Goal: Information Seeking & Learning: Learn about a topic

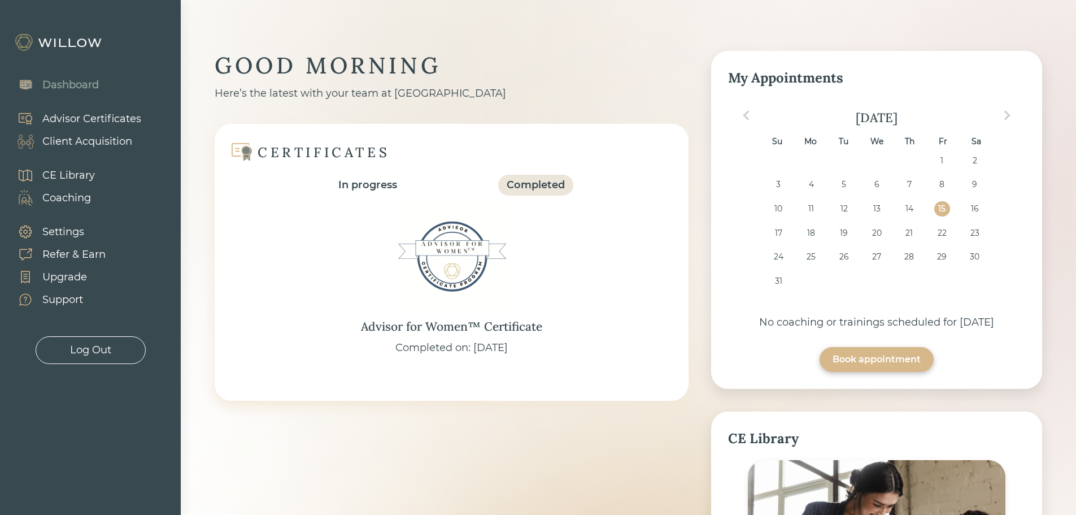
click at [63, 175] on div "CE Library" at bounding box center [68, 175] width 53 height 15
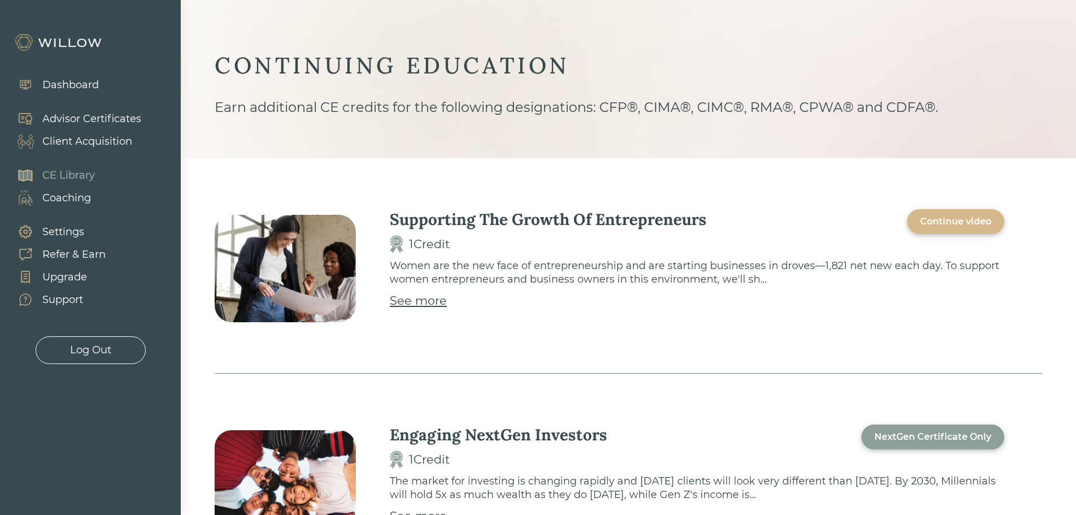
click at [944, 219] on div "Continue video" at bounding box center [955, 222] width 71 height 14
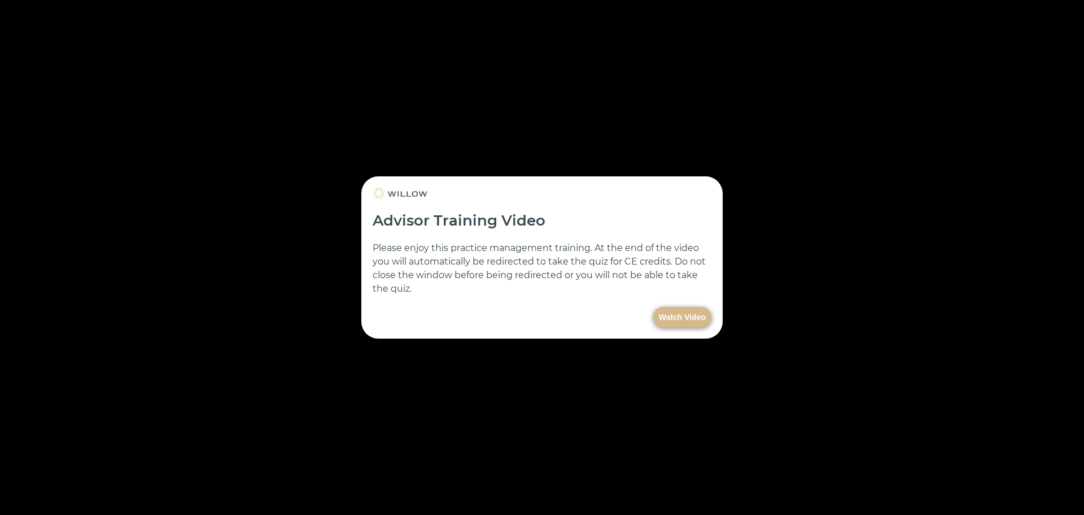
click at [672, 319] on button "Watch Video" at bounding box center [682, 317] width 58 height 20
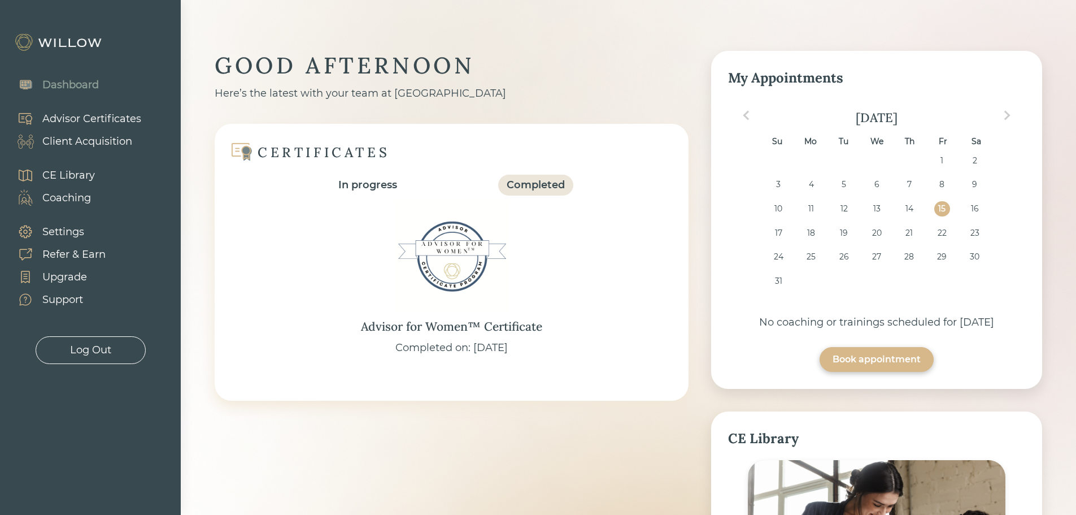
click at [67, 175] on div "CE Library" at bounding box center [68, 175] width 53 height 15
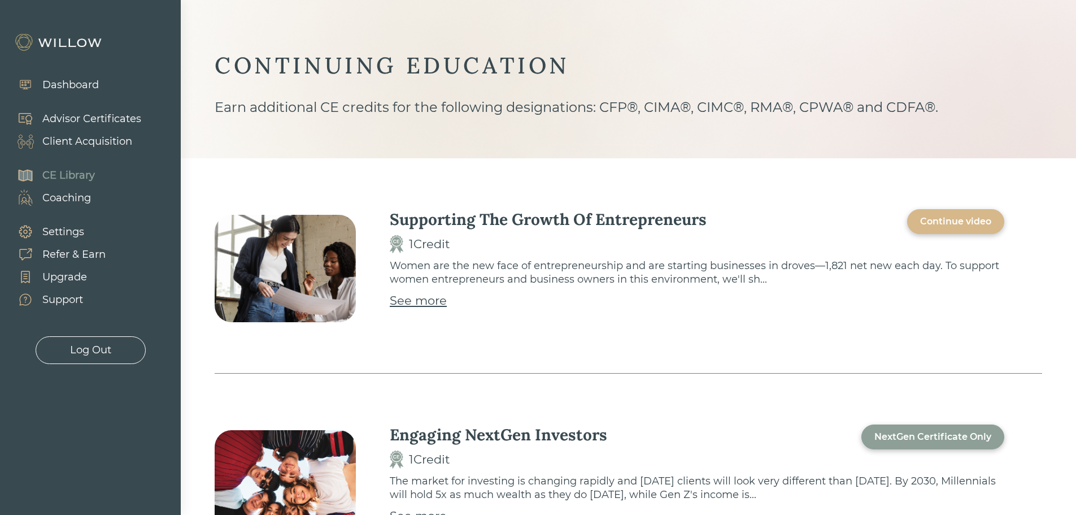
click at [967, 220] on div "Continue video" at bounding box center [955, 222] width 71 height 14
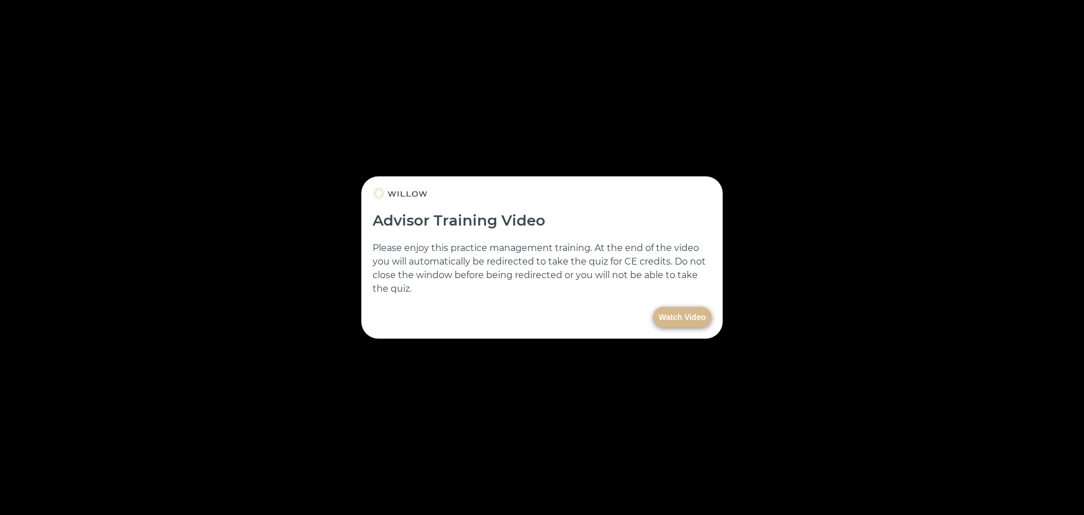
click at [682, 317] on button "Watch Video" at bounding box center [682, 317] width 58 height 20
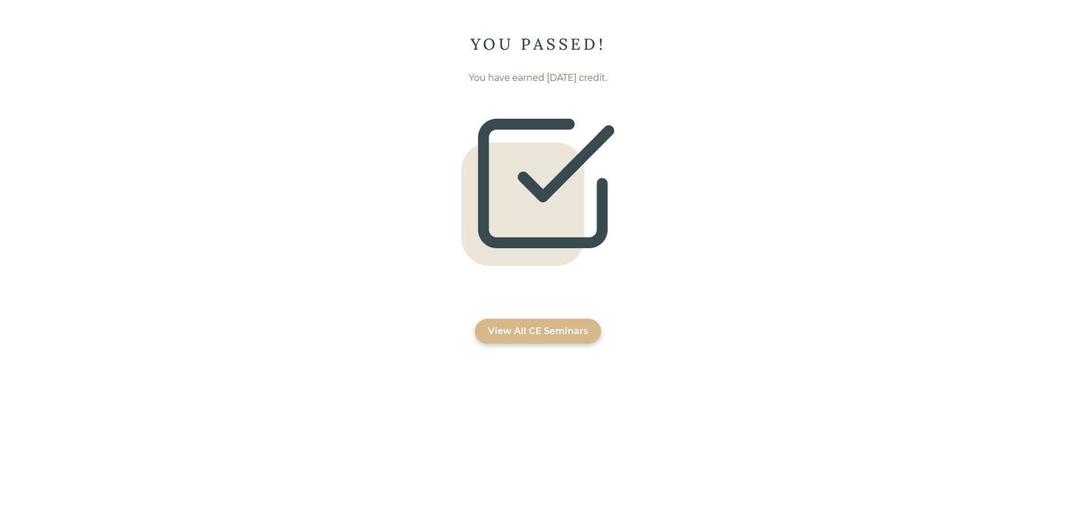
click at [515, 325] on div "View All CE Seminars" at bounding box center [538, 331] width 100 height 14
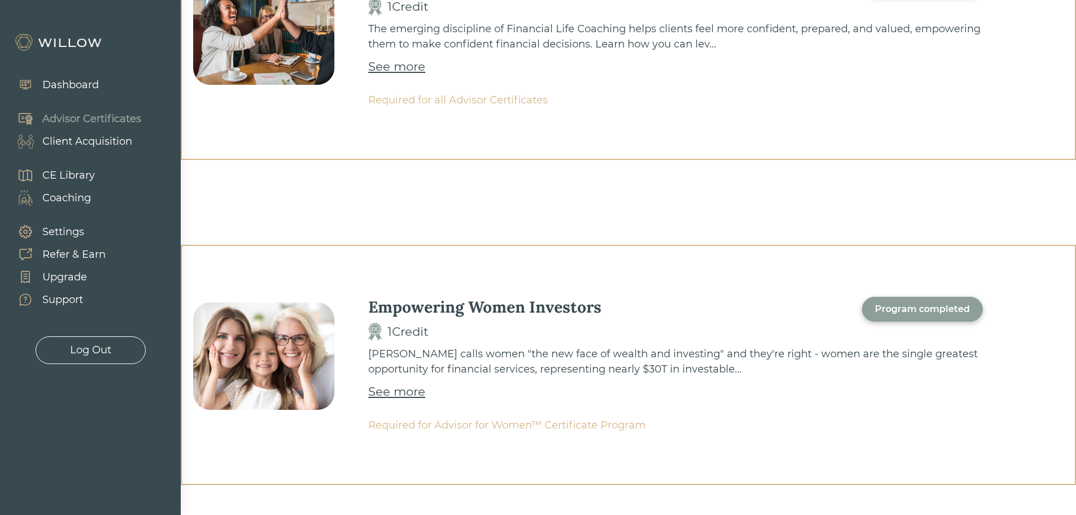
scroll to position [282, 0]
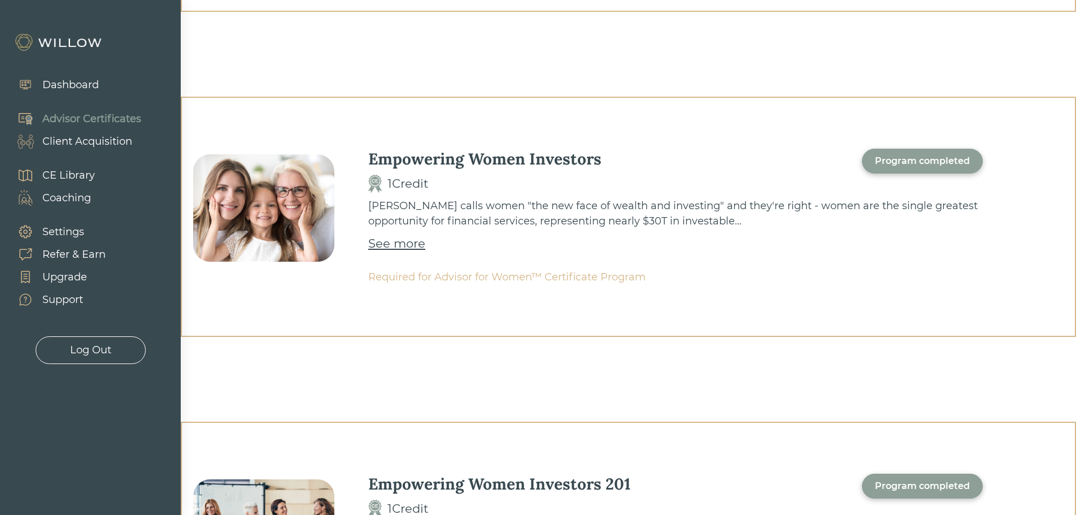
click at [398, 246] on div "See more" at bounding box center [396, 243] width 57 height 18
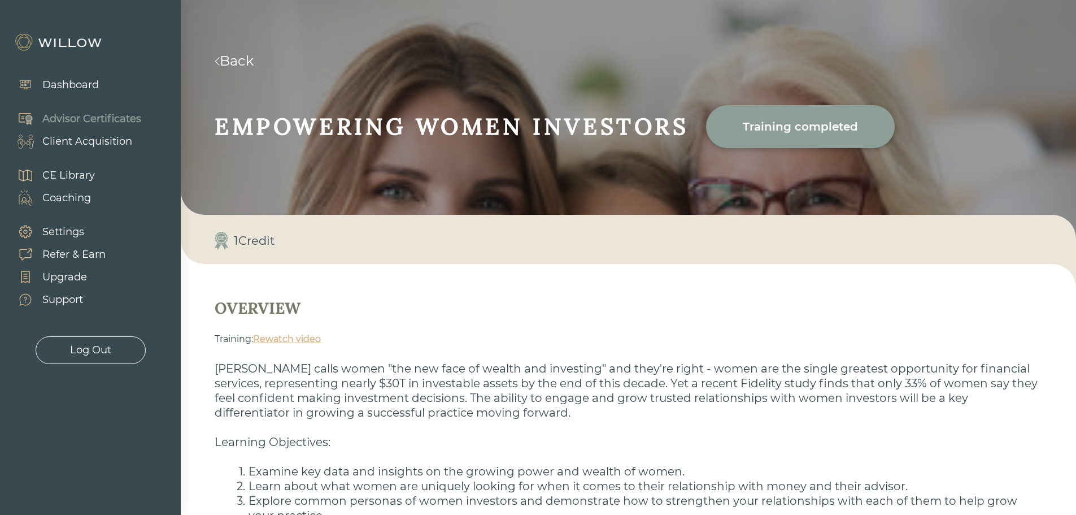
click at [248, 67] on link "Back" at bounding box center [234, 61] width 39 height 16
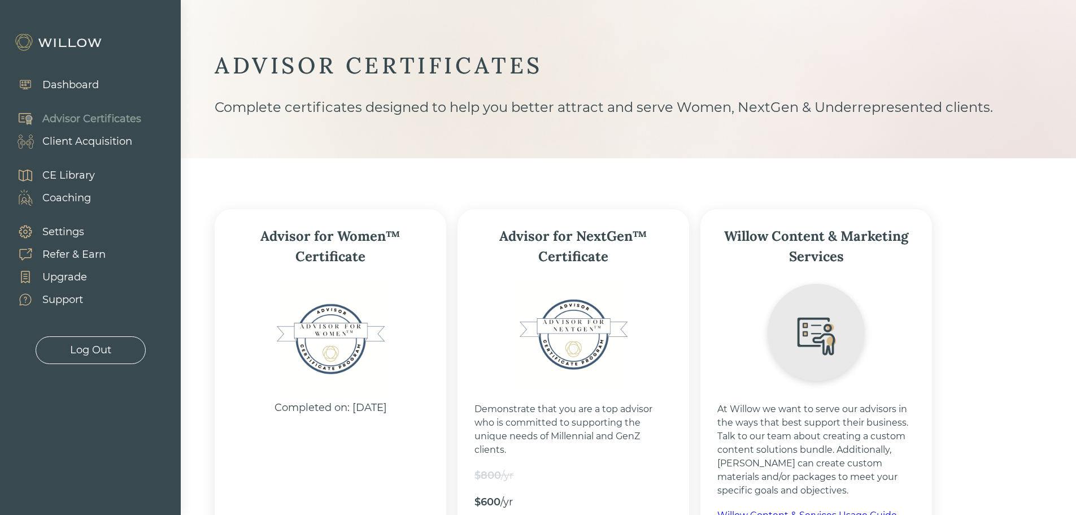
click at [128, 116] on div "Advisor Certificates" at bounding box center [91, 118] width 99 height 15
click at [72, 167] on div "CE Library" at bounding box center [50, 175] width 89 height 23
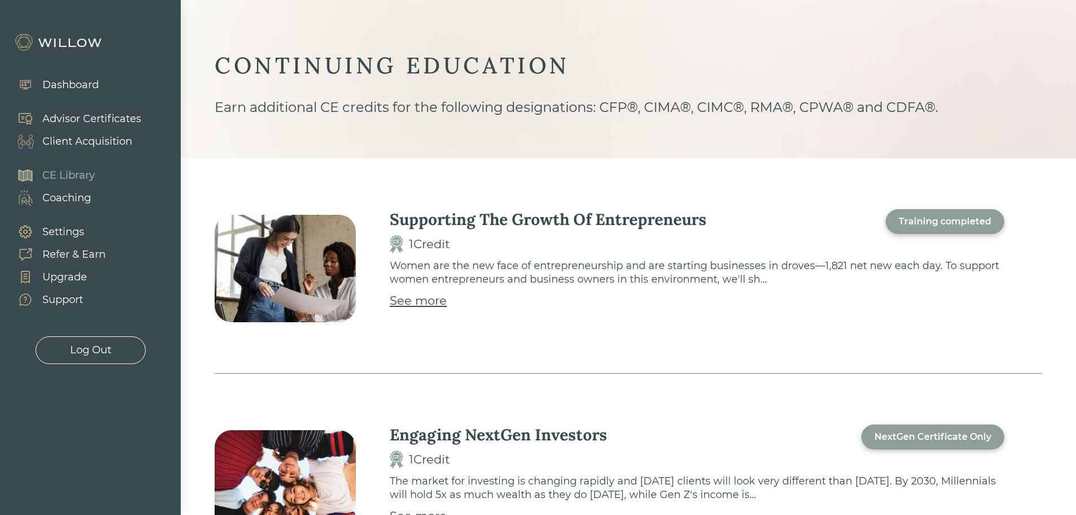
click at [956, 220] on div "Training completed" at bounding box center [945, 222] width 93 height 14
click at [436, 298] on div "See more" at bounding box center [418, 300] width 57 height 18
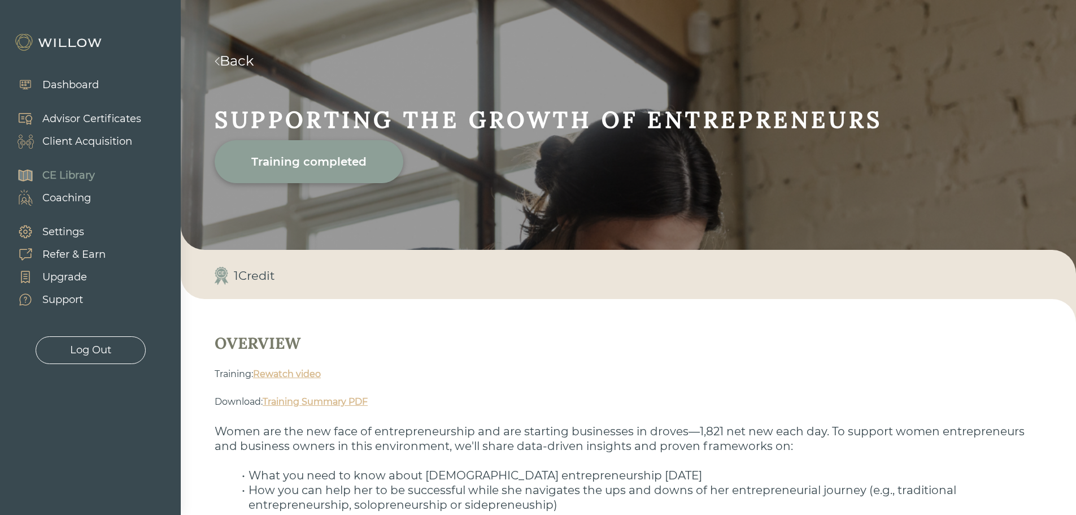
click at [61, 175] on div "CE Library" at bounding box center [68, 175] width 53 height 15
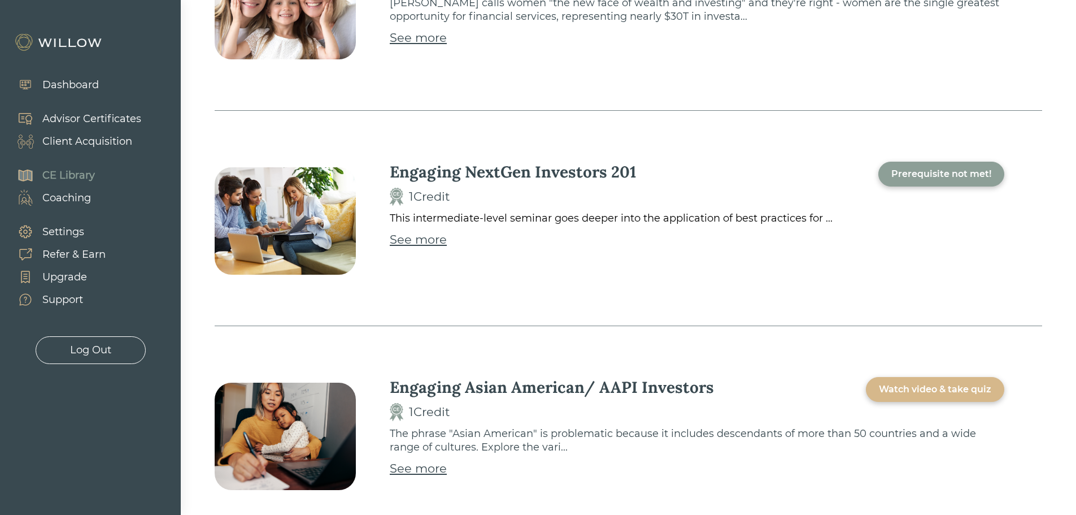
scroll to position [2767, 0]
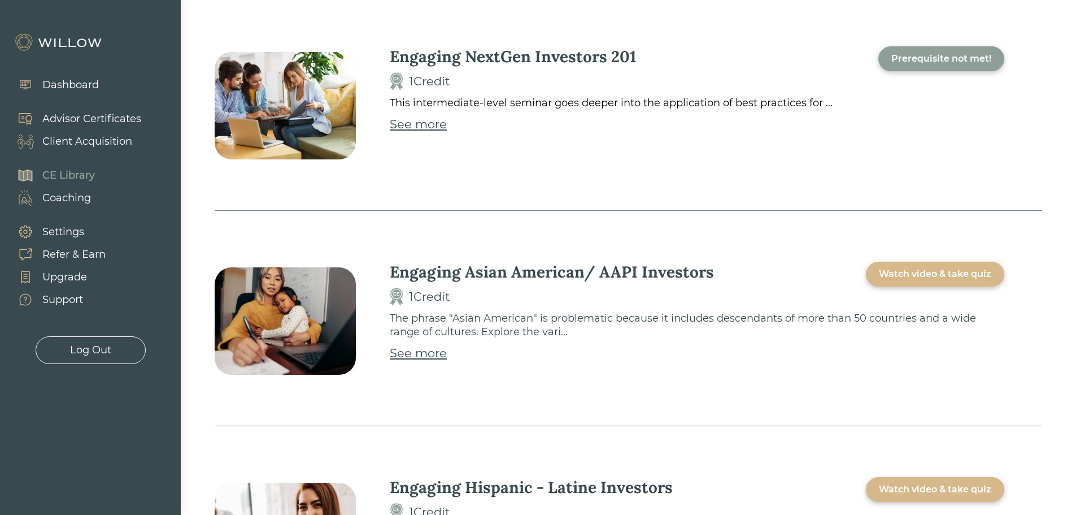
click at [939, 52] on div "Prerequisite not met!" at bounding box center [941, 59] width 100 height 14
click at [424, 115] on div "See more" at bounding box center [418, 124] width 57 height 18
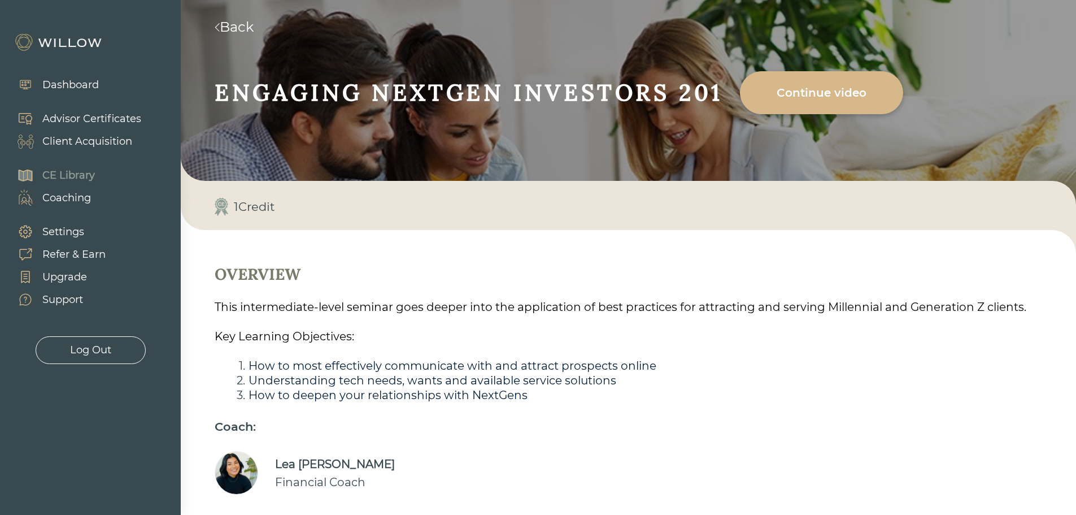
scroll to position [68, 0]
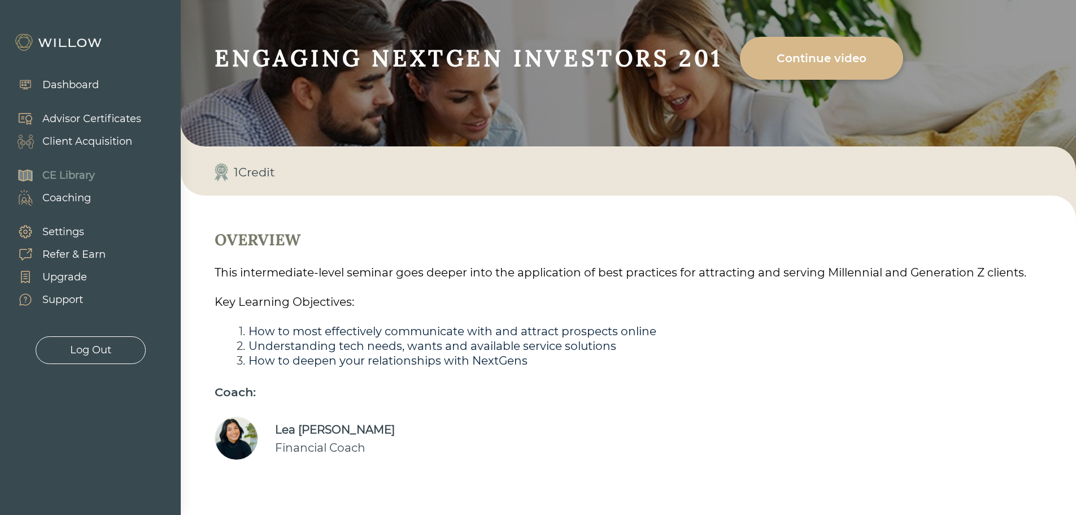
click at [782, 56] on div "Continue video" at bounding box center [821, 58] width 137 height 32
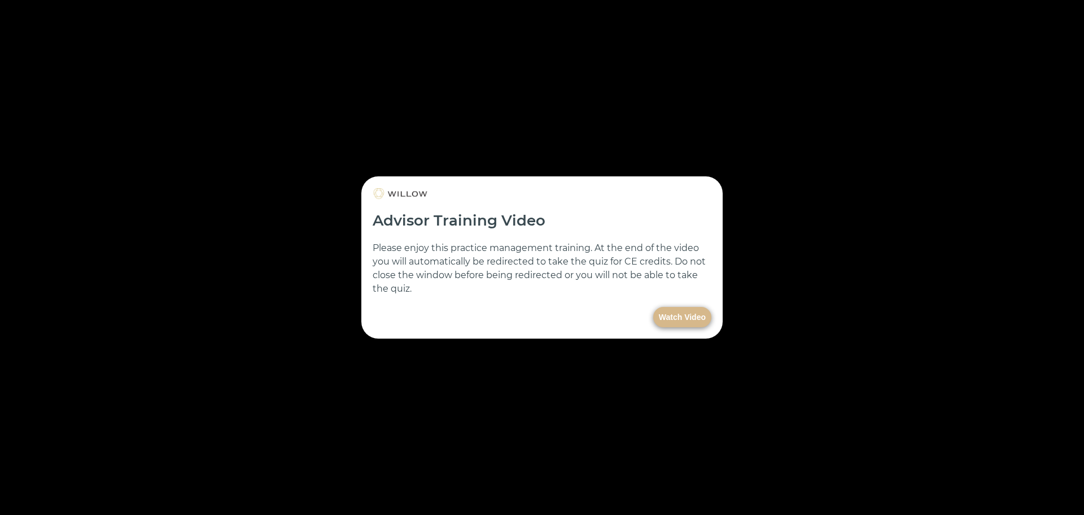
click at [675, 311] on button "Watch Video" at bounding box center [682, 317] width 58 height 20
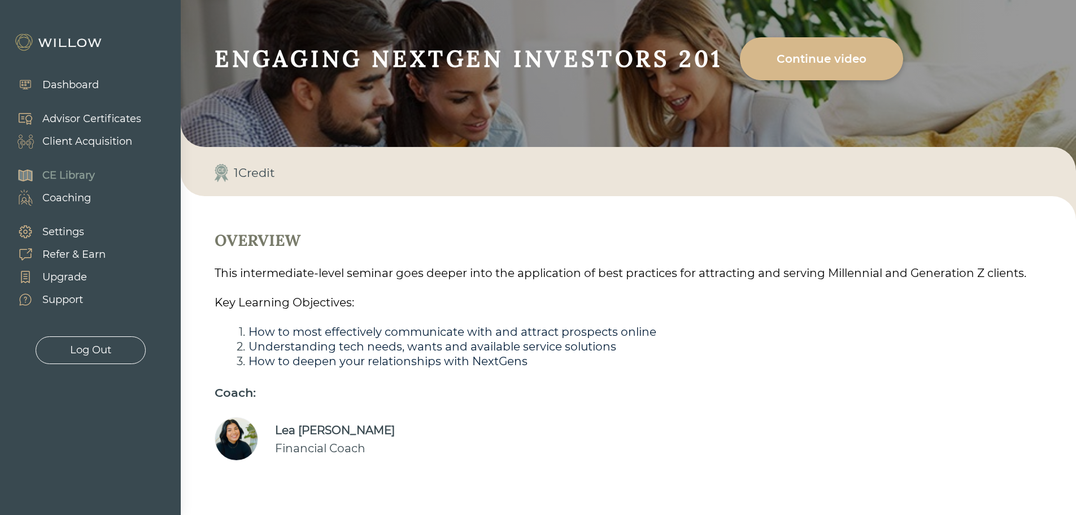
scroll to position [68, 0]
click at [63, 143] on div "Client Acquisition" at bounding box center [87, 141] width 90 height 15
